Goal: Information Seeking & Learning: Learn about a topic

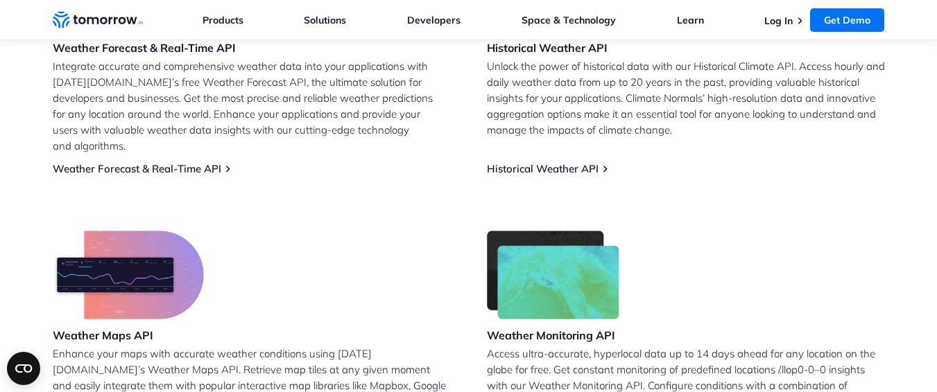
scroll to position [833, 0]
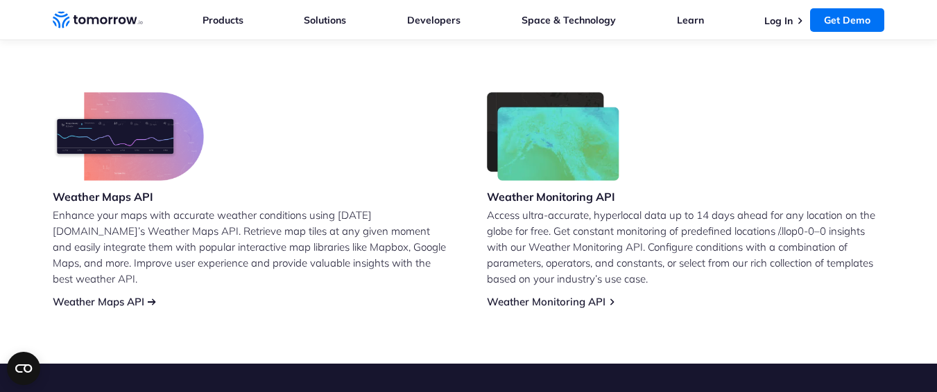
click at [141, 295] on link "Weather Maps API" at bounding box center [99, 301] width 92 height 13
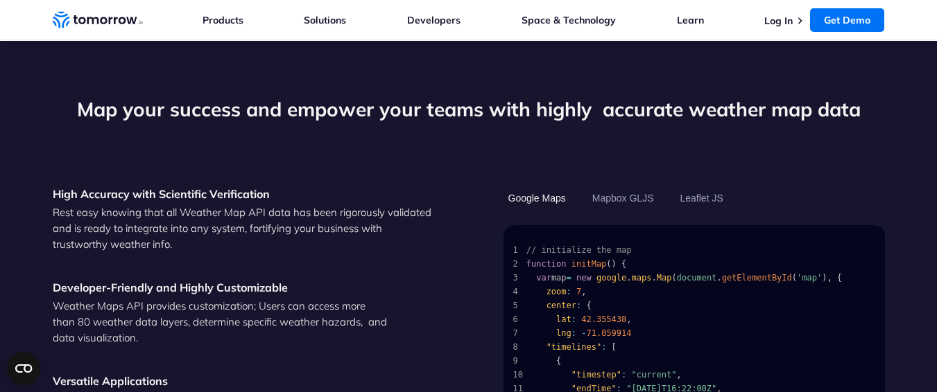
scroll to position [1318, 0]
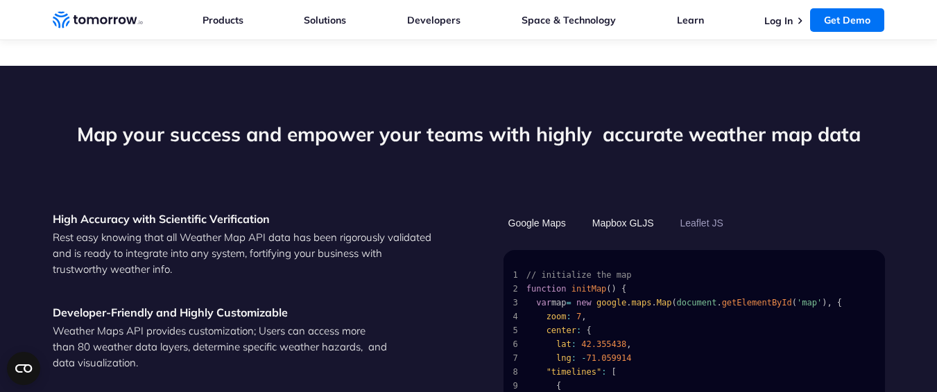
click at [625, 214] on button "Mapbox GLJS" at bounding box center [622, 223] width 71 height 24
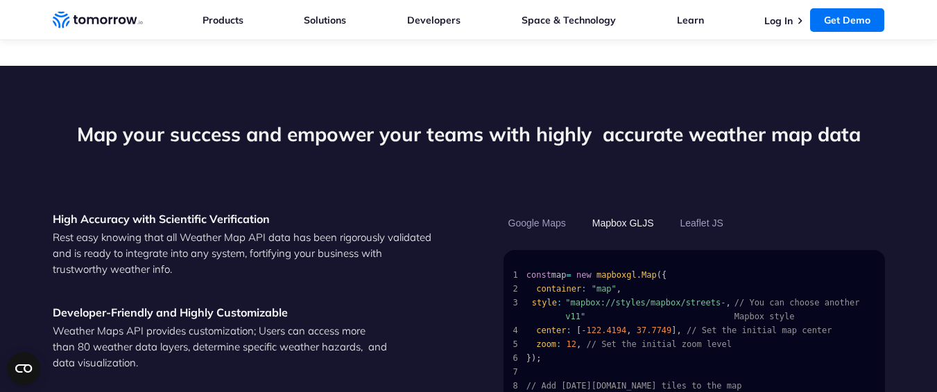
click at [586, 211] on ul "Google Maps Mapbox GLJS Leaflet JS" at bounding box center [693, 223] width 381 height 24
click at [567, 211] on button "Google Maps" at bounding box center [536, 223] width 67 height 24
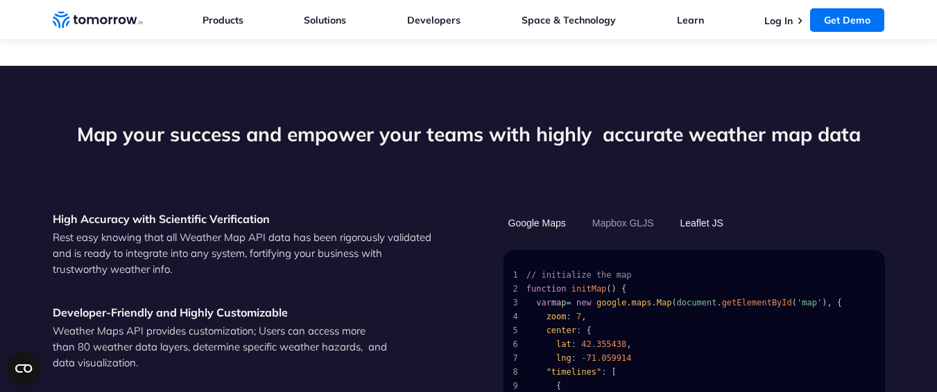
click at [700, 211] on button "Leaflet JS" at bounding box center [701, 223] width 53 height 24
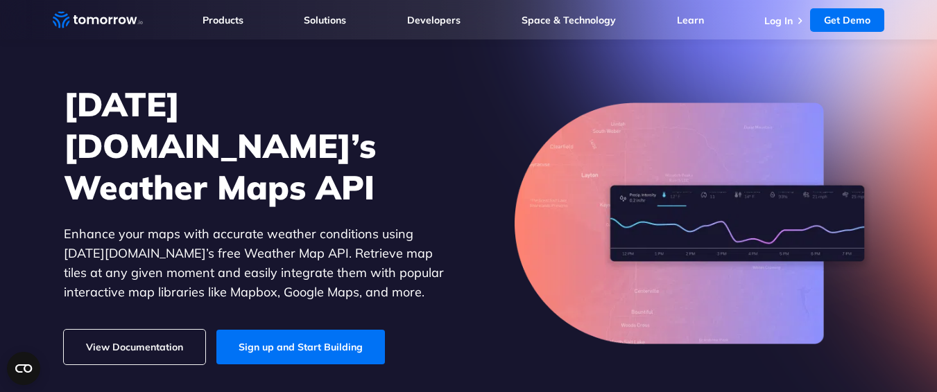
scroll to position [0, 0]
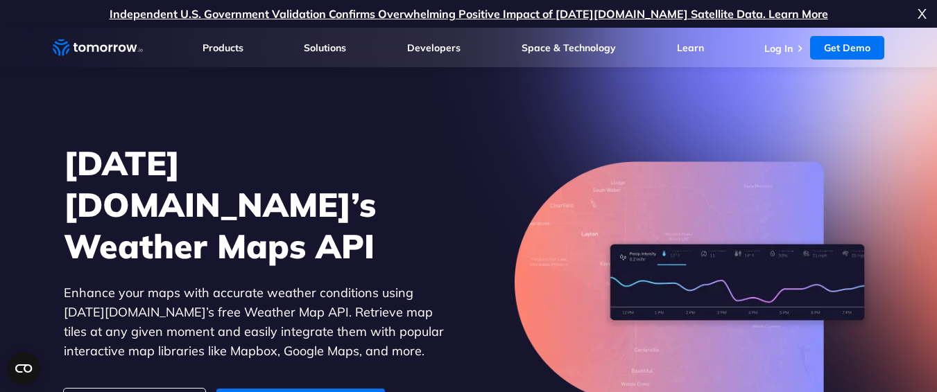
click at [124, 44] on icon "Weather Intelligence Solutions" at bounding box center [98, 47] width 90 height 17
